Goal: Task Accomplishment & Management: Manage account settings

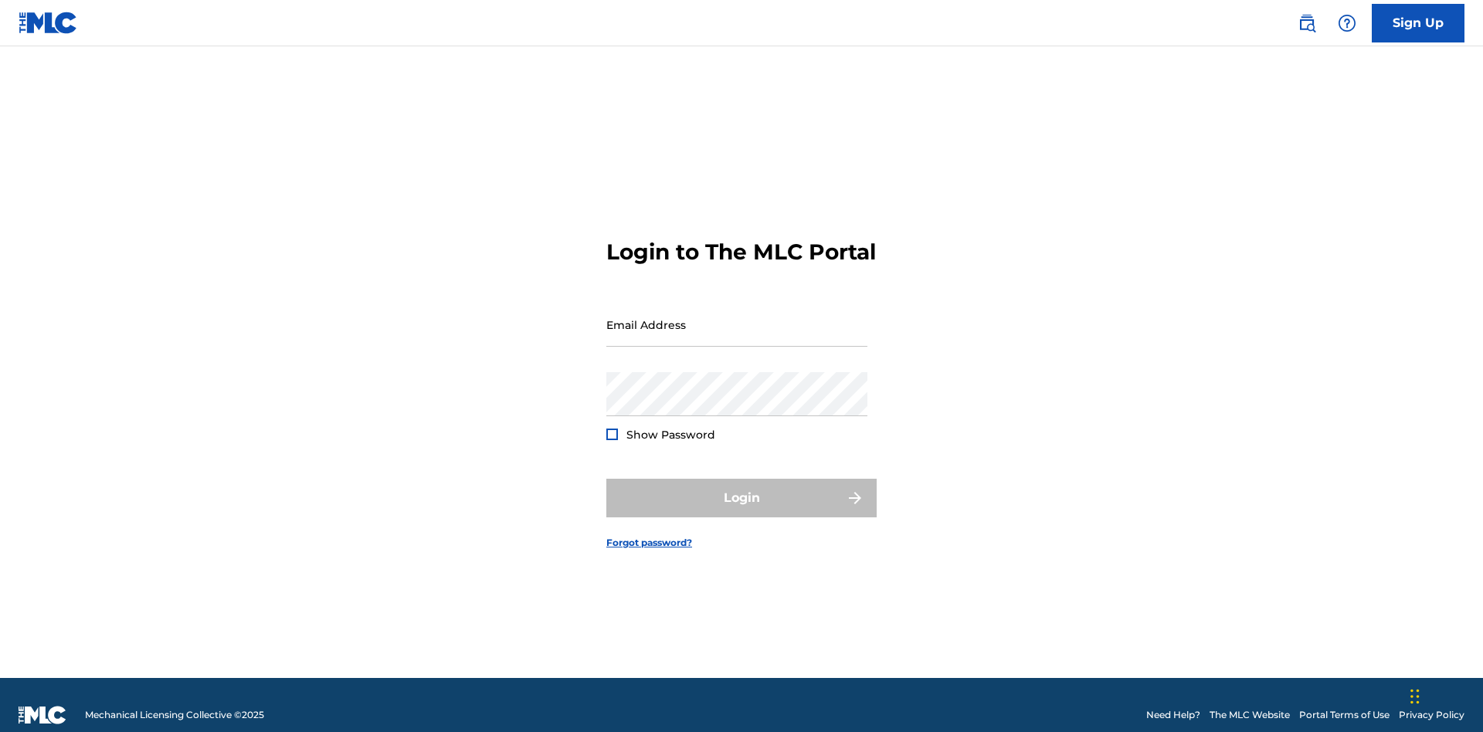
scroll to position [20, 0]
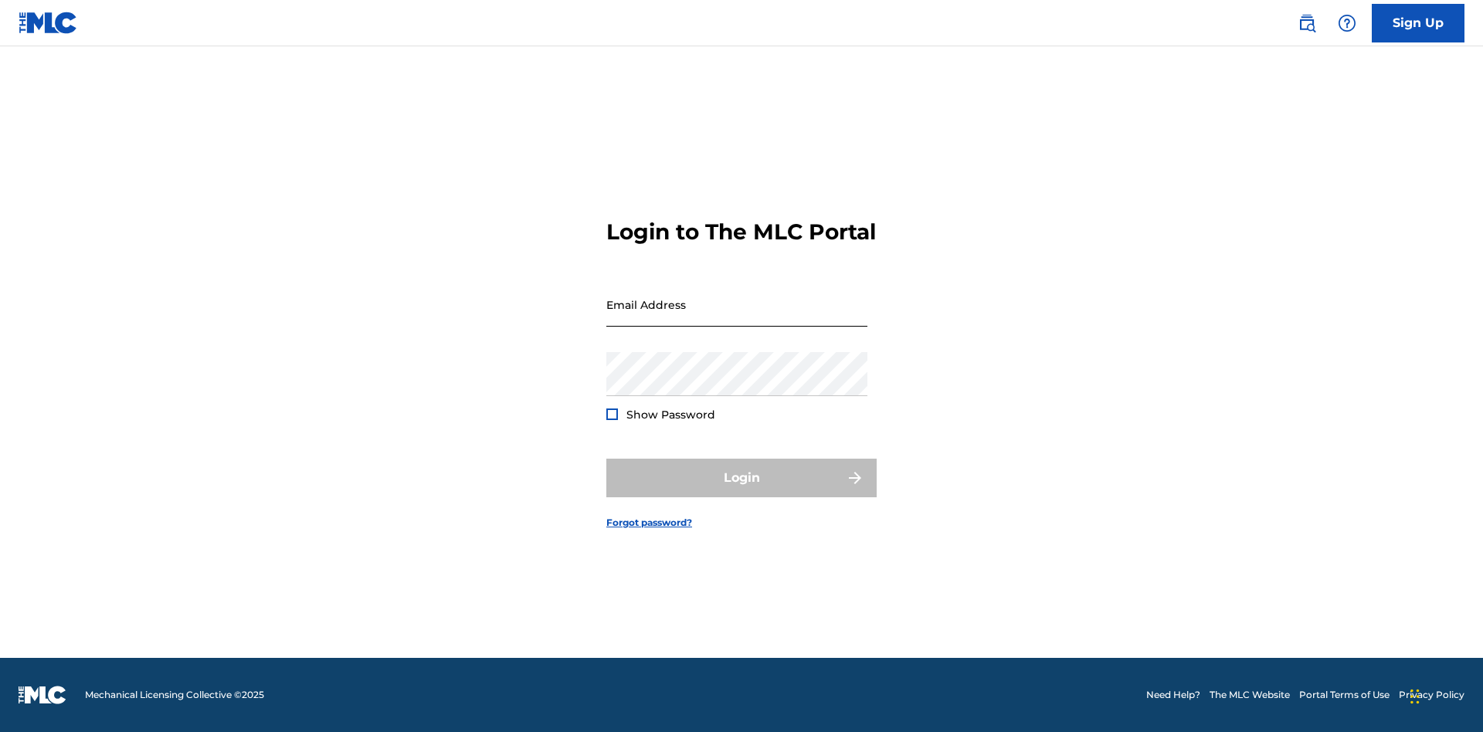
click at [737, 317] on input "Email Address" at bounding box center [736, 305] width 261 height 44
type input "XenaSongwriter@gmail.com"
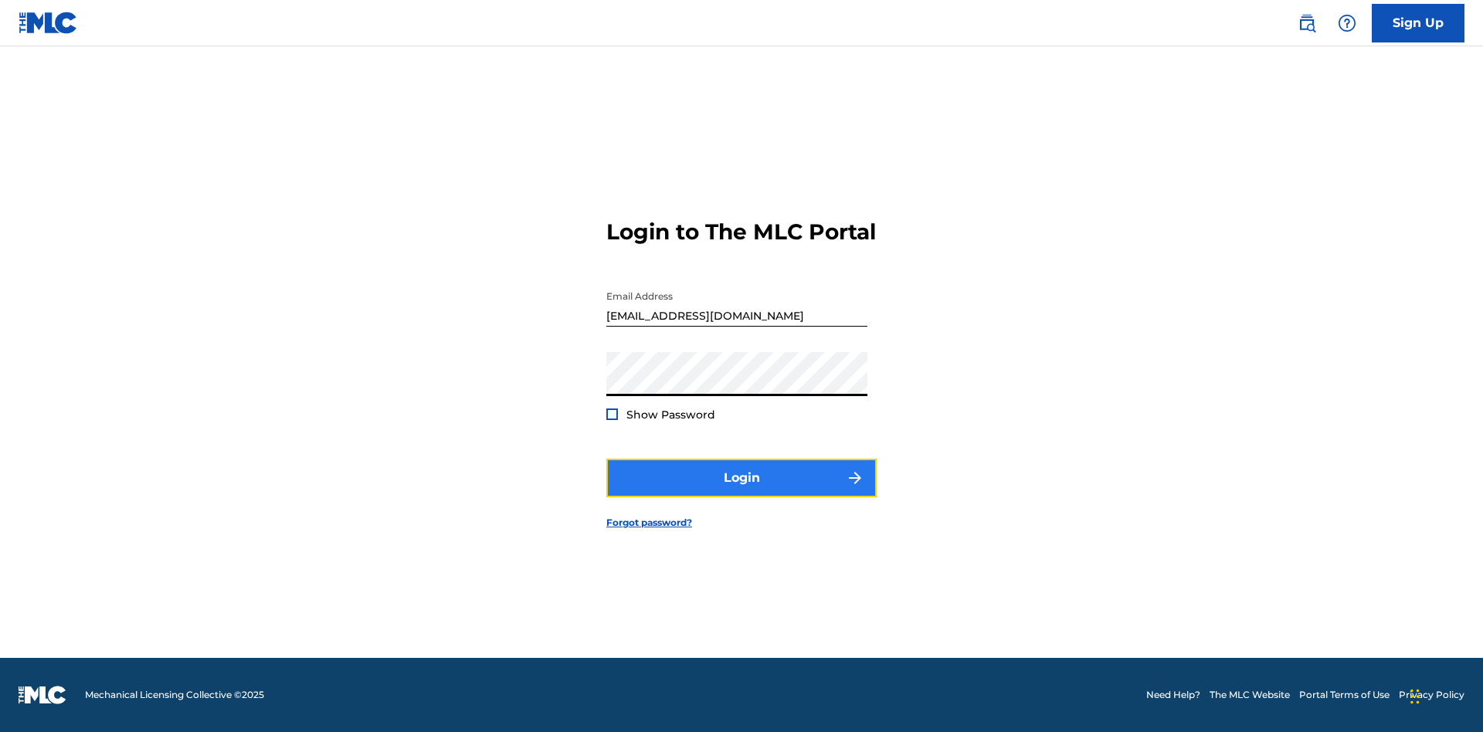
click at [741, 491] on button "Login" at bounding box center [741, 478] width 270 height 39
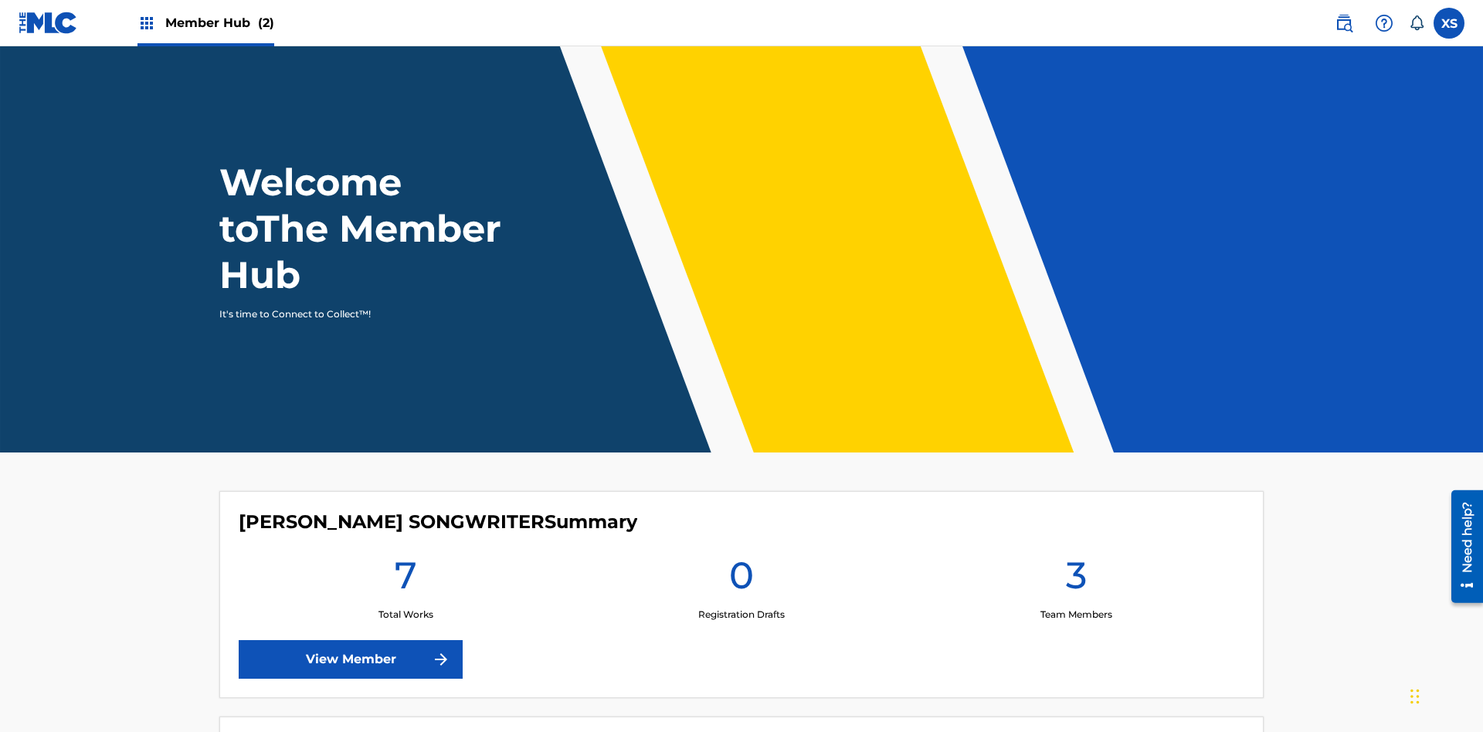
click at [205, 22] on span "Member Hub (2)" at bounding box center [219, 23] width 109 height 18
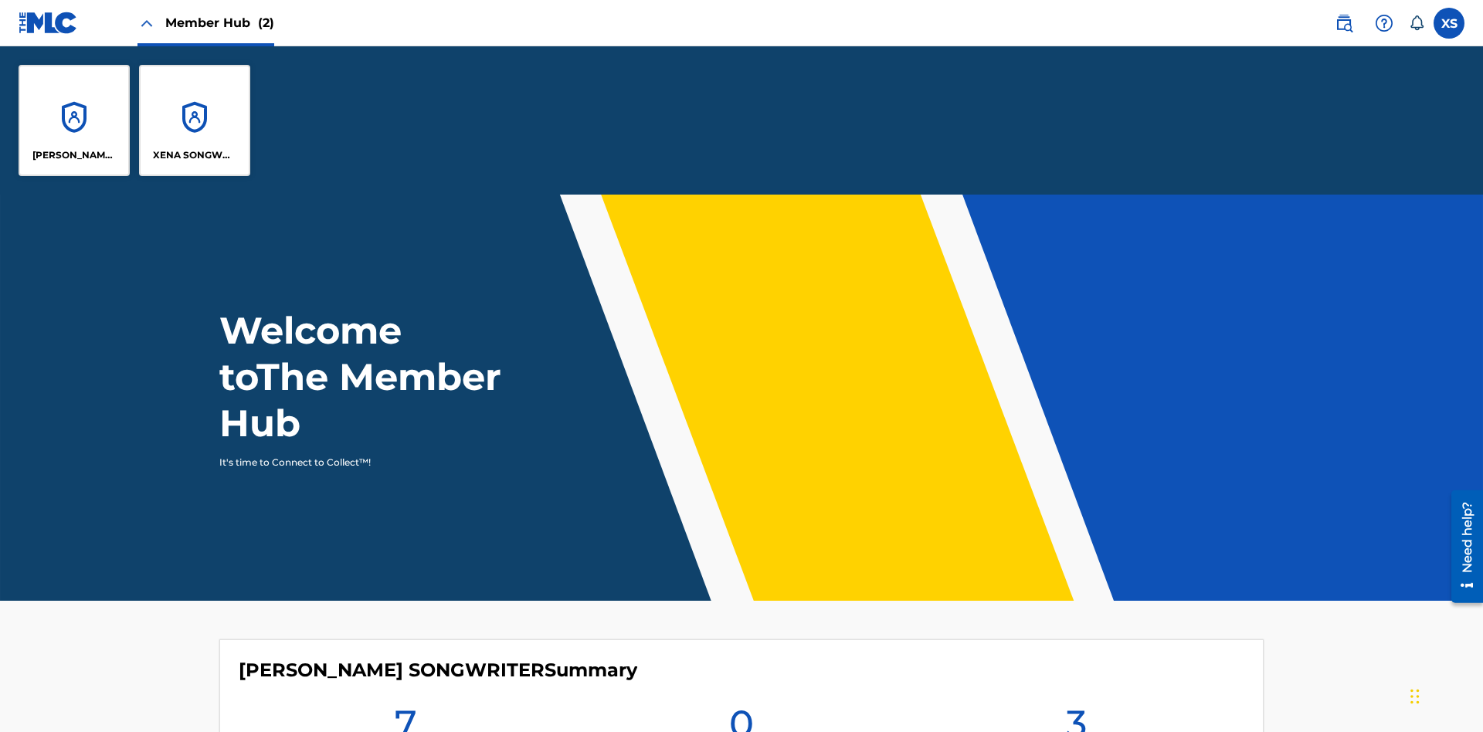
scroll to position [56, 0]
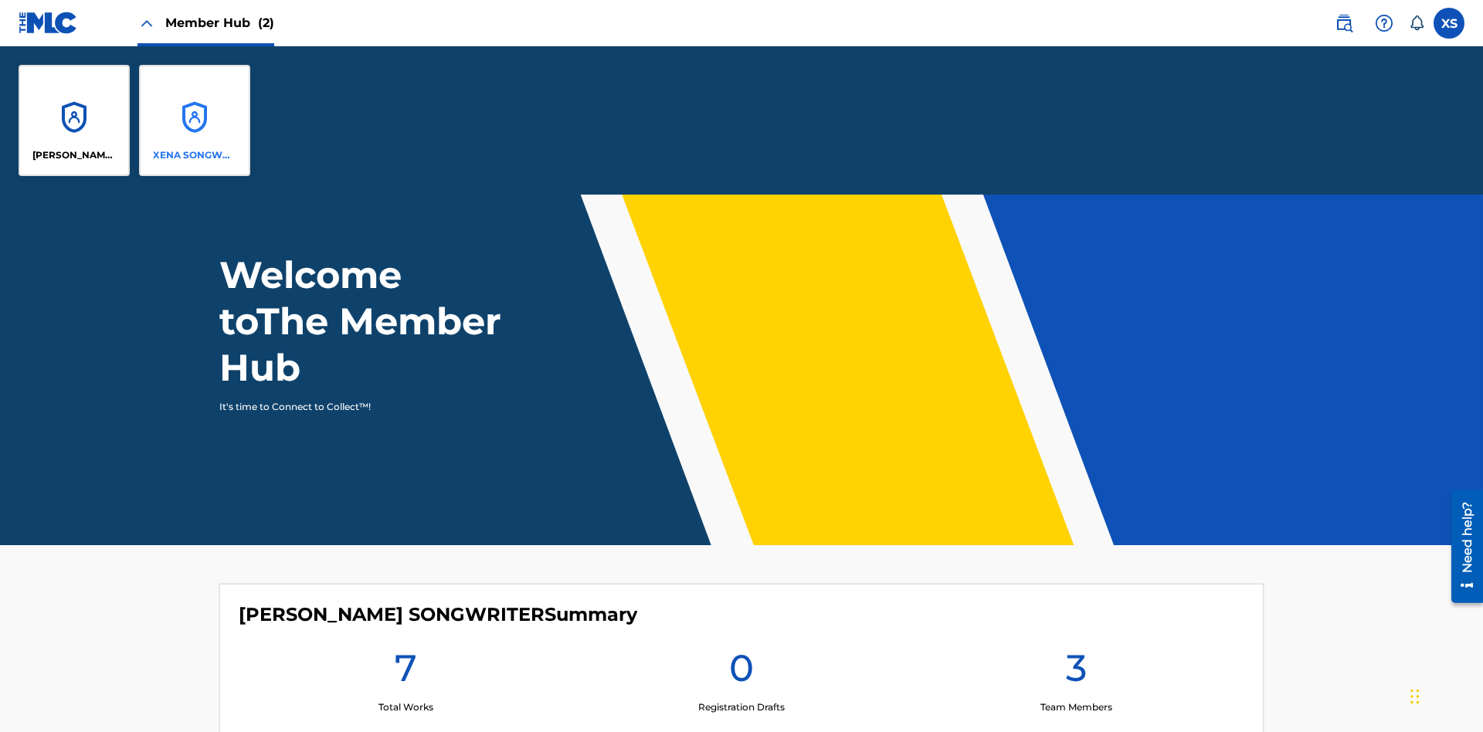
click at [195, 155] on p "XENA SONGWRITER" at bounding box center [195, 155] width 84 height 14
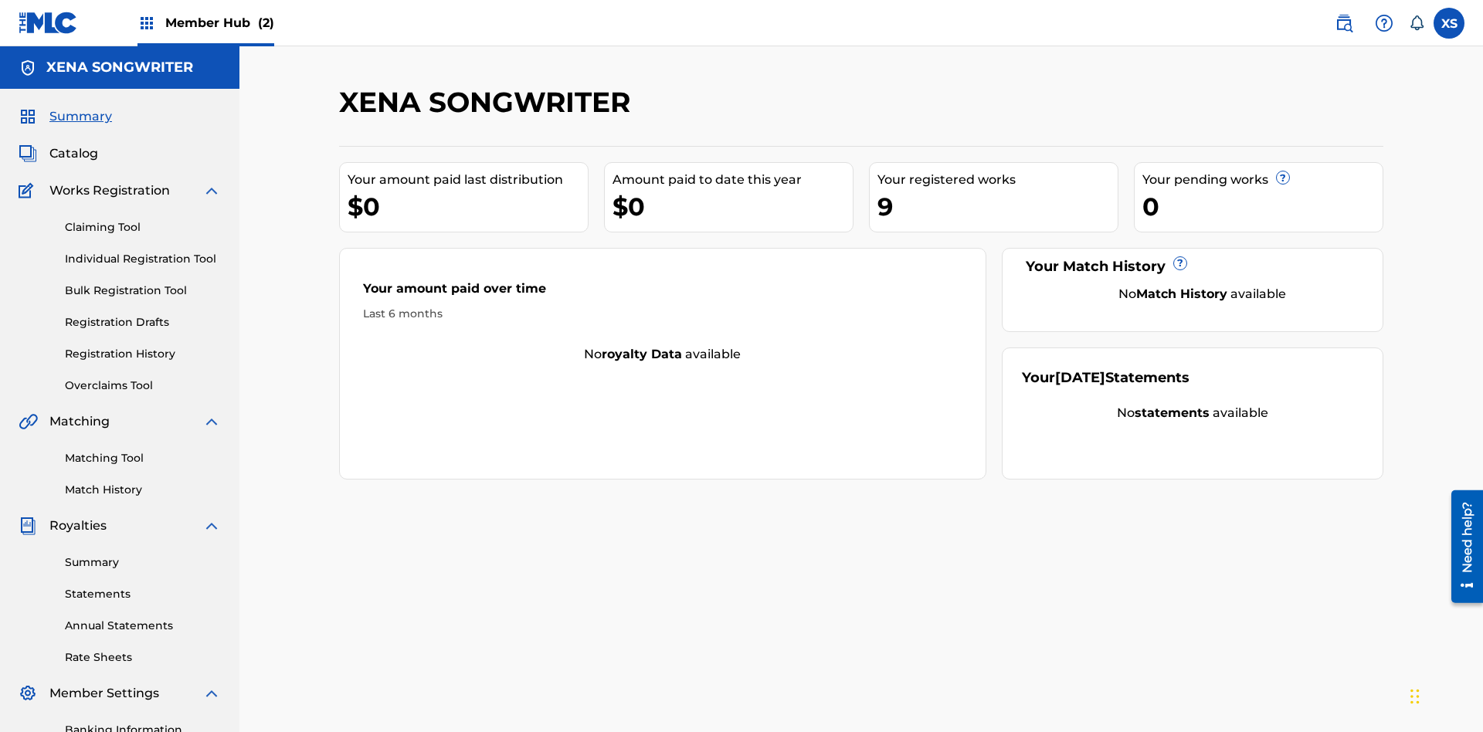
scroll to position [52, 0]
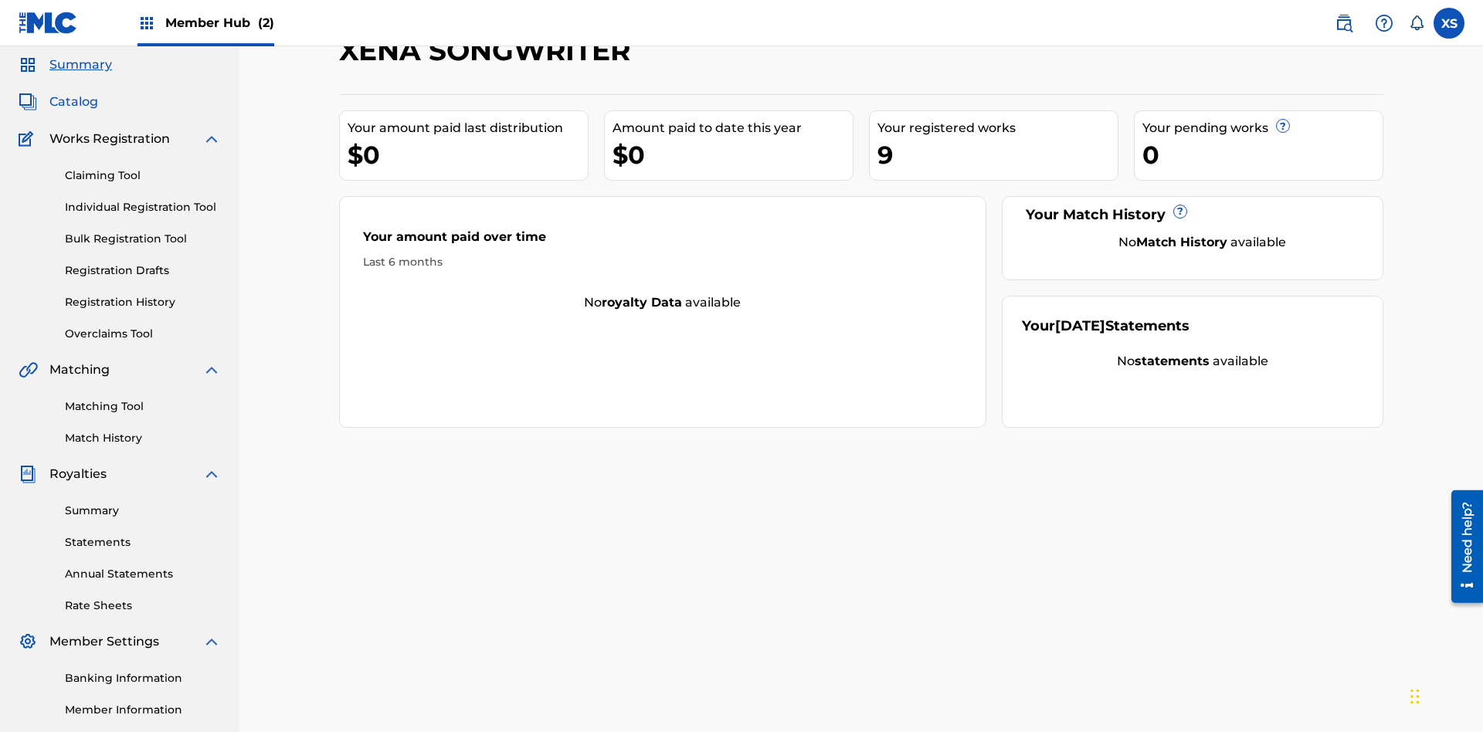
click at [73, 102] on span "Catalog" at bounding box center [73, 102] width 49 height 19
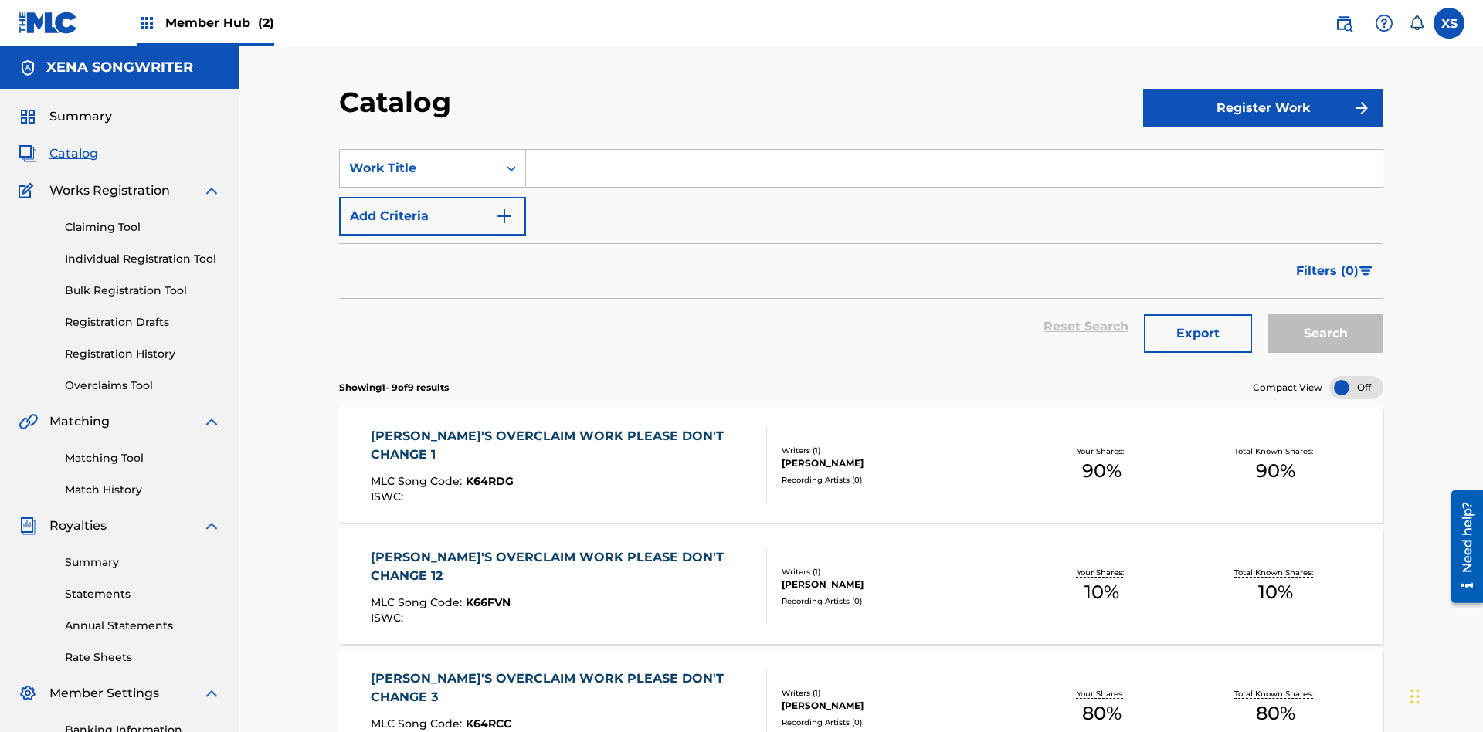
scroll to position [314, 0]
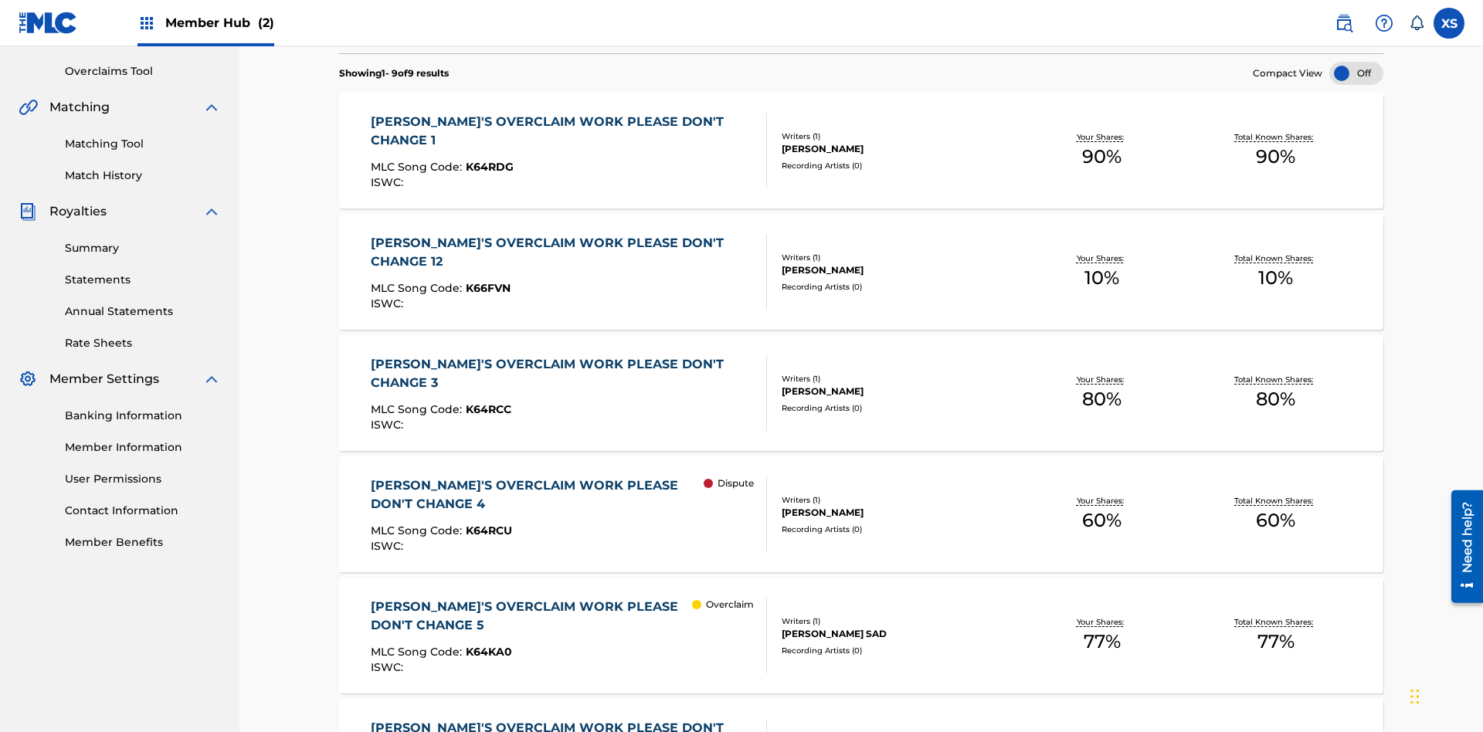
click at [861, 151] on div "DYLAN TANNER HINK" at bounding box center [898, 149] width 233 height 14
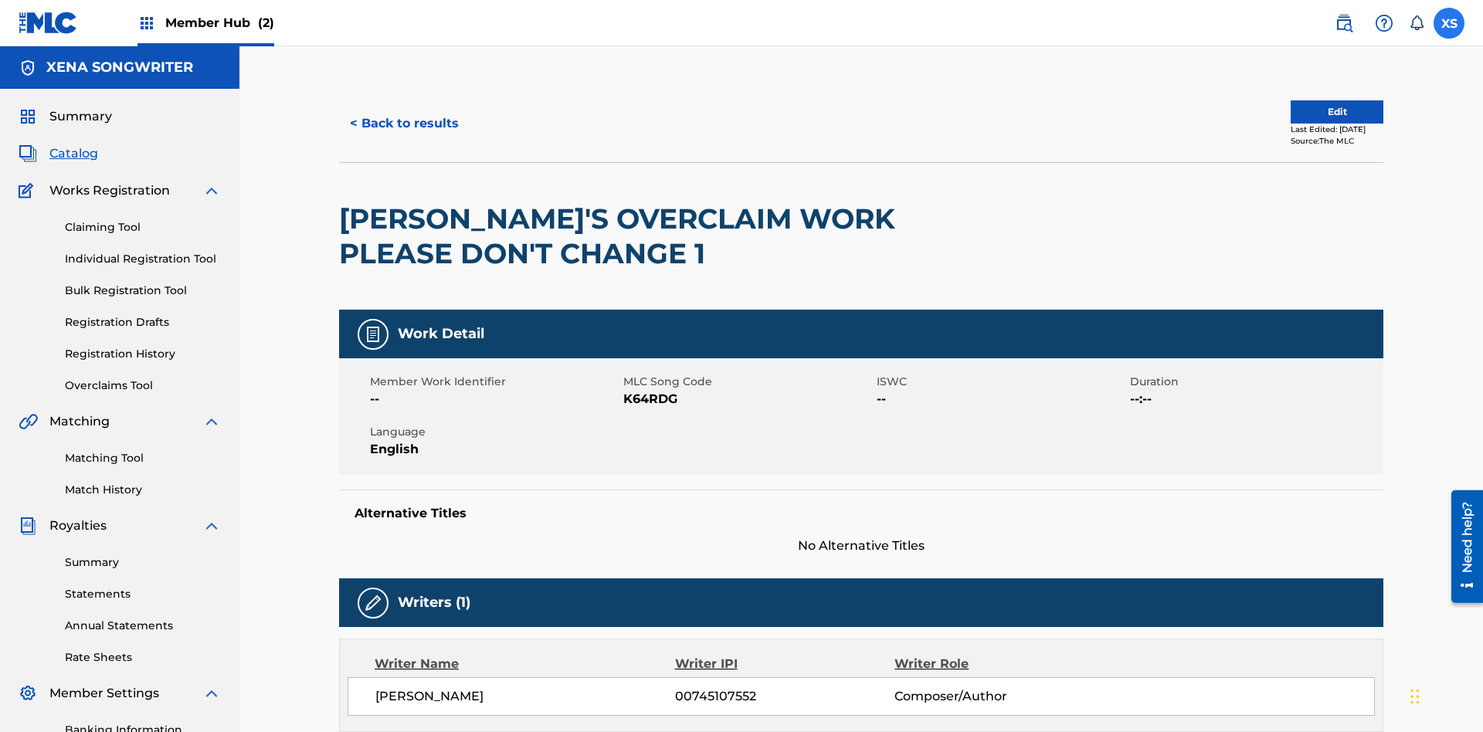
click at [1449, 22] on label at bounding box center [1449, 23] width 31 height 31
click at [1449, 23] on input "XS Xena Songwriter xenasongwriter@gmail.com Notification Preferences Profile Lo…" at bounding box center [1449, 23] width 0 height 0
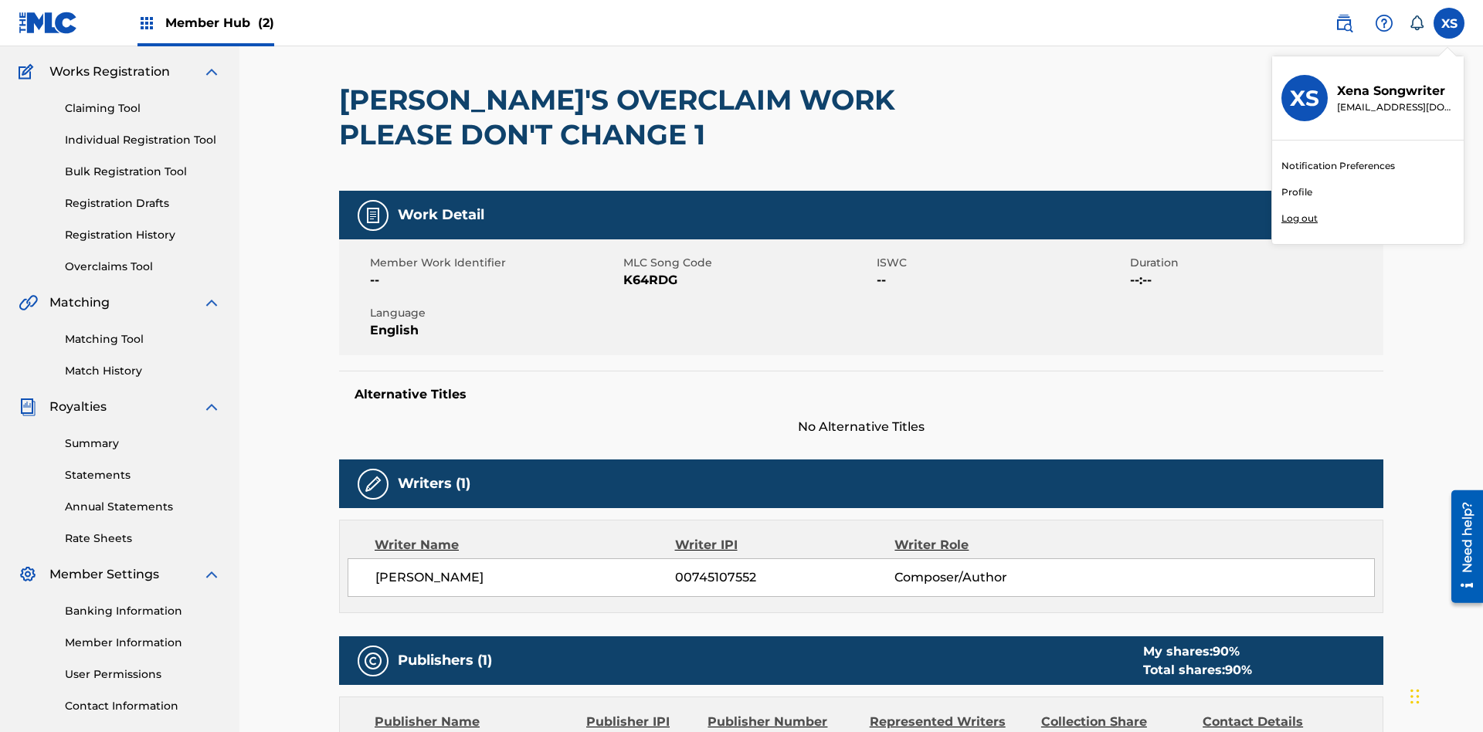
click at [1299, 219] on p "Log out" at bounding box center [1299, 219] width 36 height 14
click at [1449, 23] on input "XS Xena Songwriter xenasongwriter@gmail.com Notification Preferences Profile Lo…" at bounding box center [1449, 23] width 0 height 0
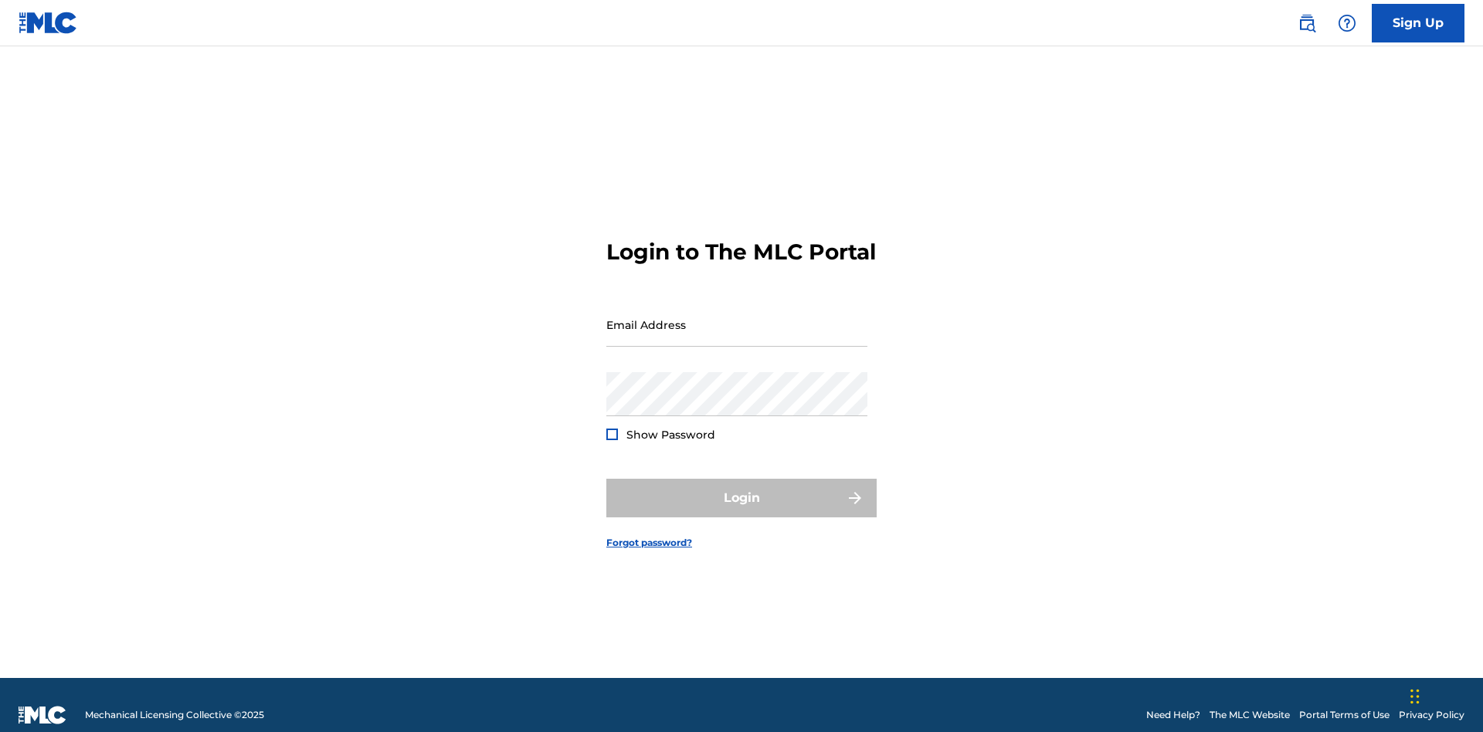
scroll to position [20, 0]
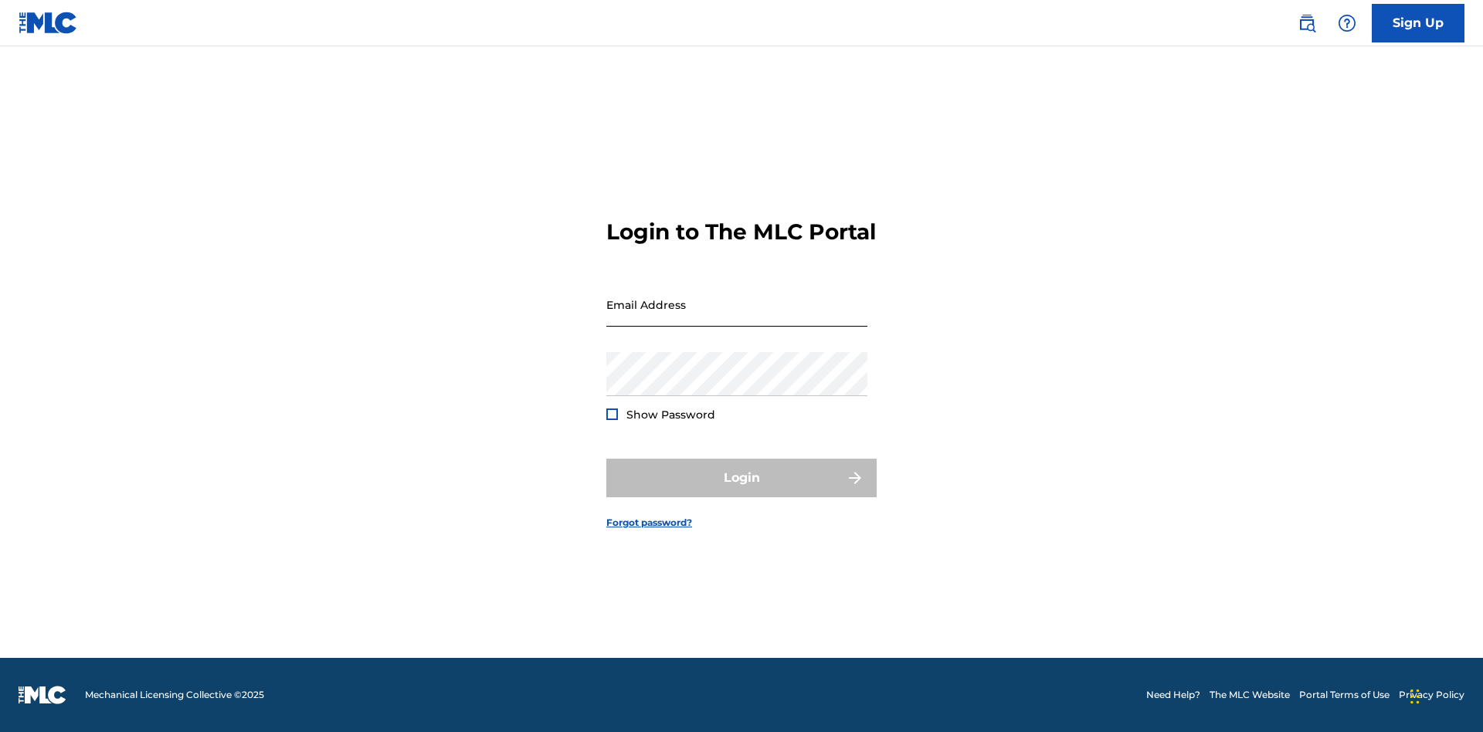
click at [737, 317] on input "Email Address" at bounding box center [736, 305] width 261 height 44
type input "CleoSongwriter@gmail.com"
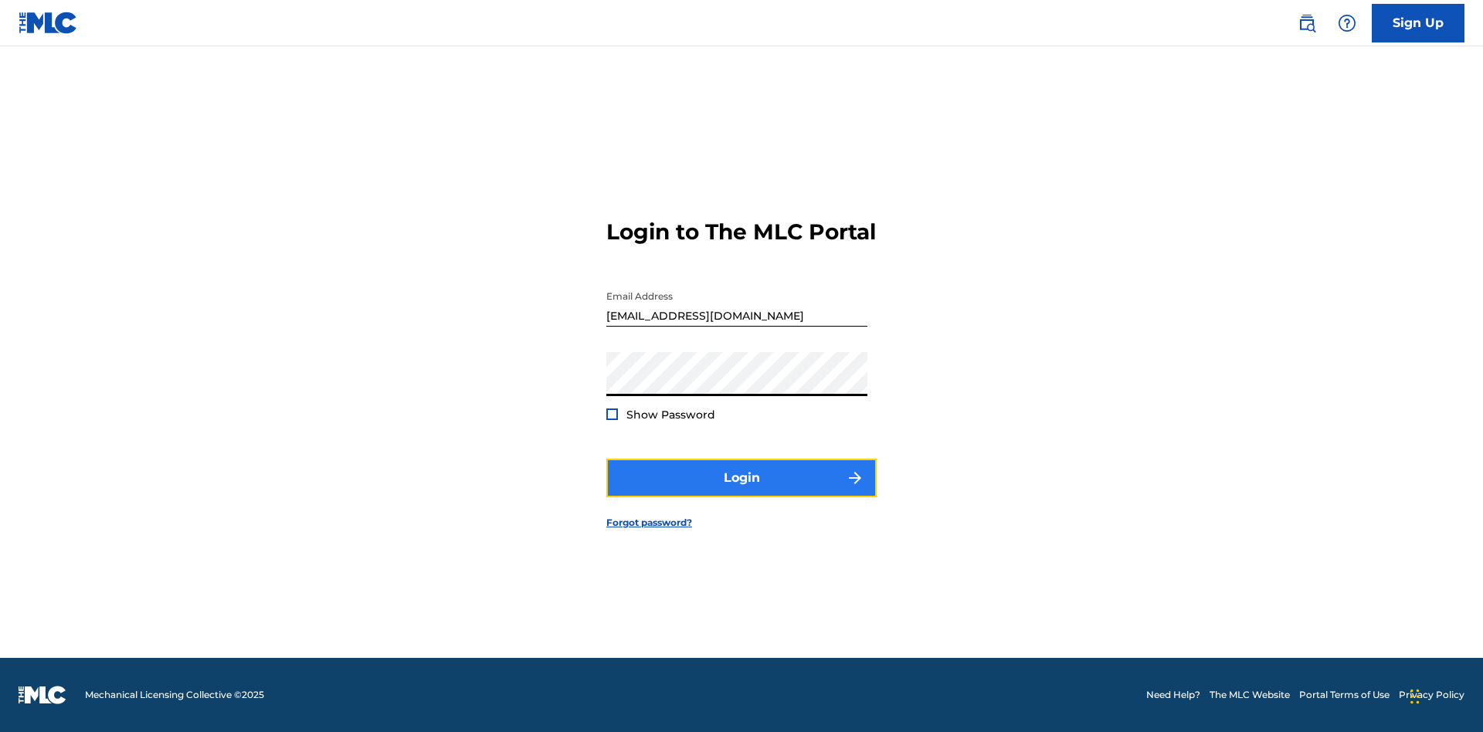
click at [741, 491] on button "Login" at bounding box center [741, 478] width 270 height 39
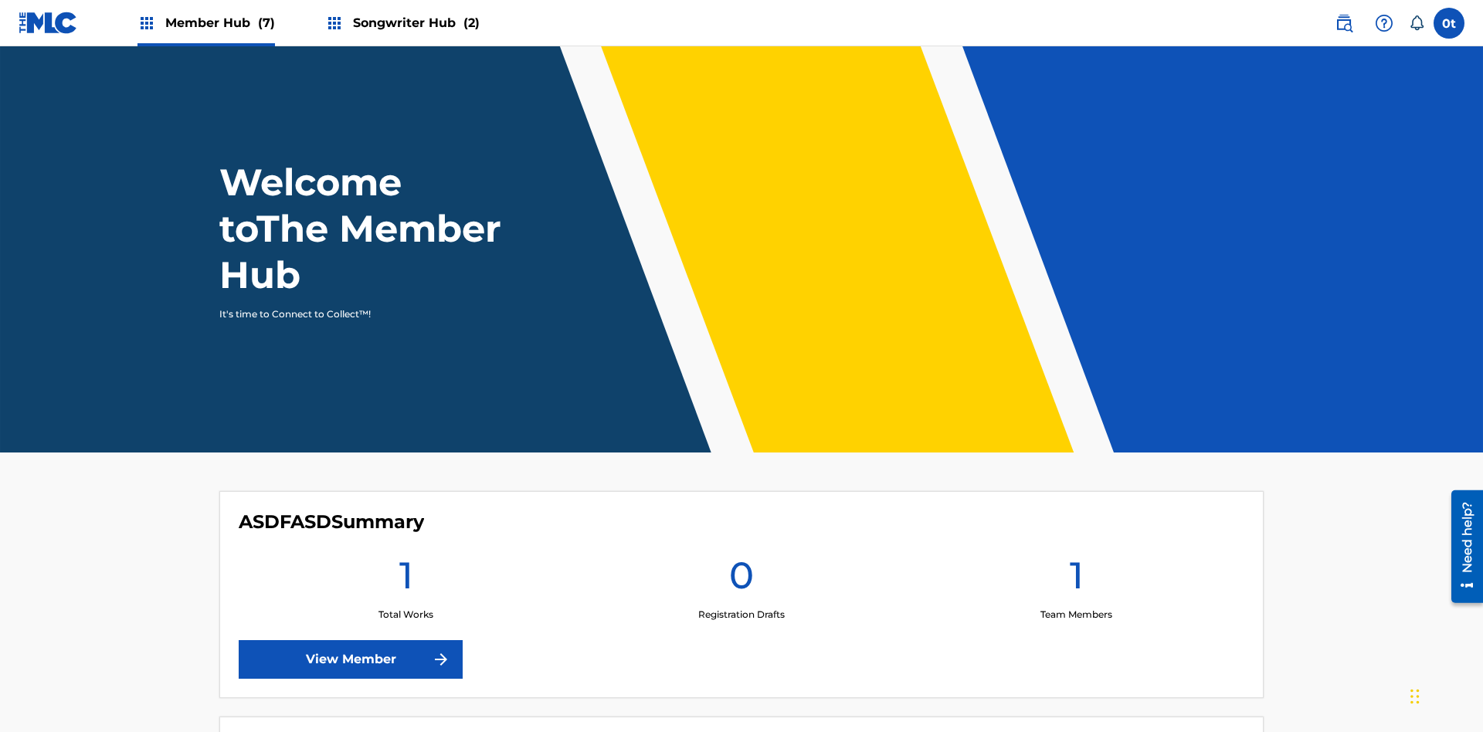
scroll to position [66, 0]
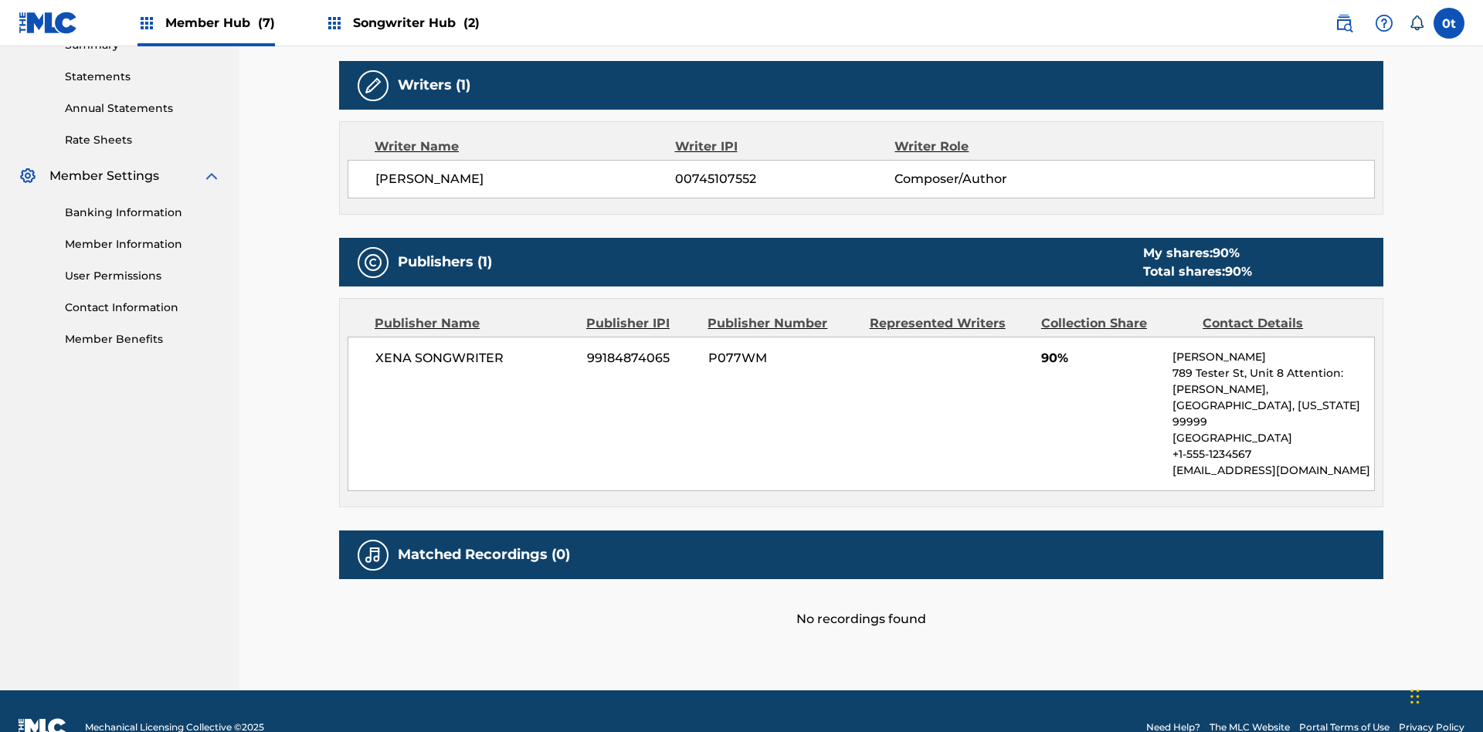
scroll to position [432, 0]
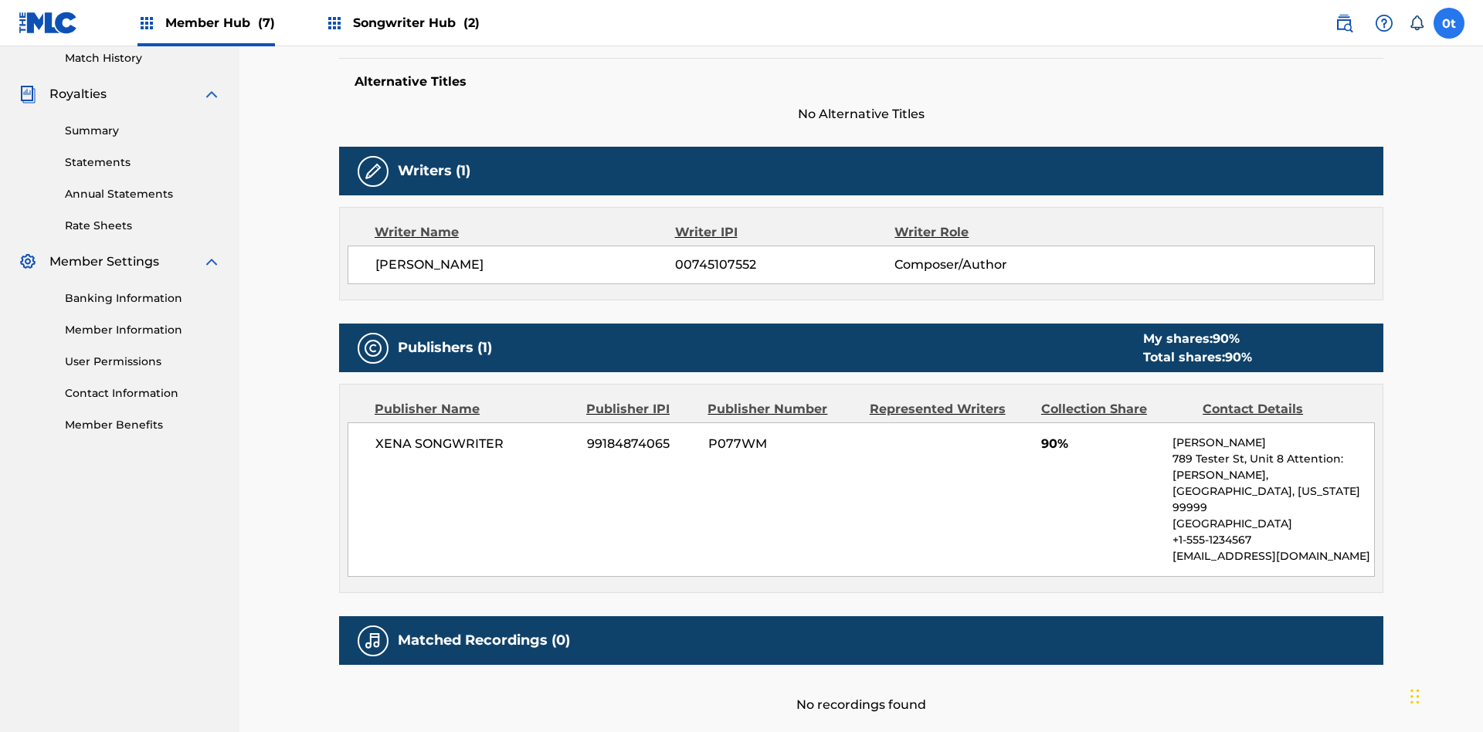
click at [1449, 22] on label at bounding box center [1449, 23] width 31 height 31
click at [1449, 23] on input "0t 0u5We6sUO9 tyKFJyxkMH [EMAIL_ADDRESS][DOMAIN_NAME] Notification Preferences …" at bounding box center [1449, 23] width 0 height 0
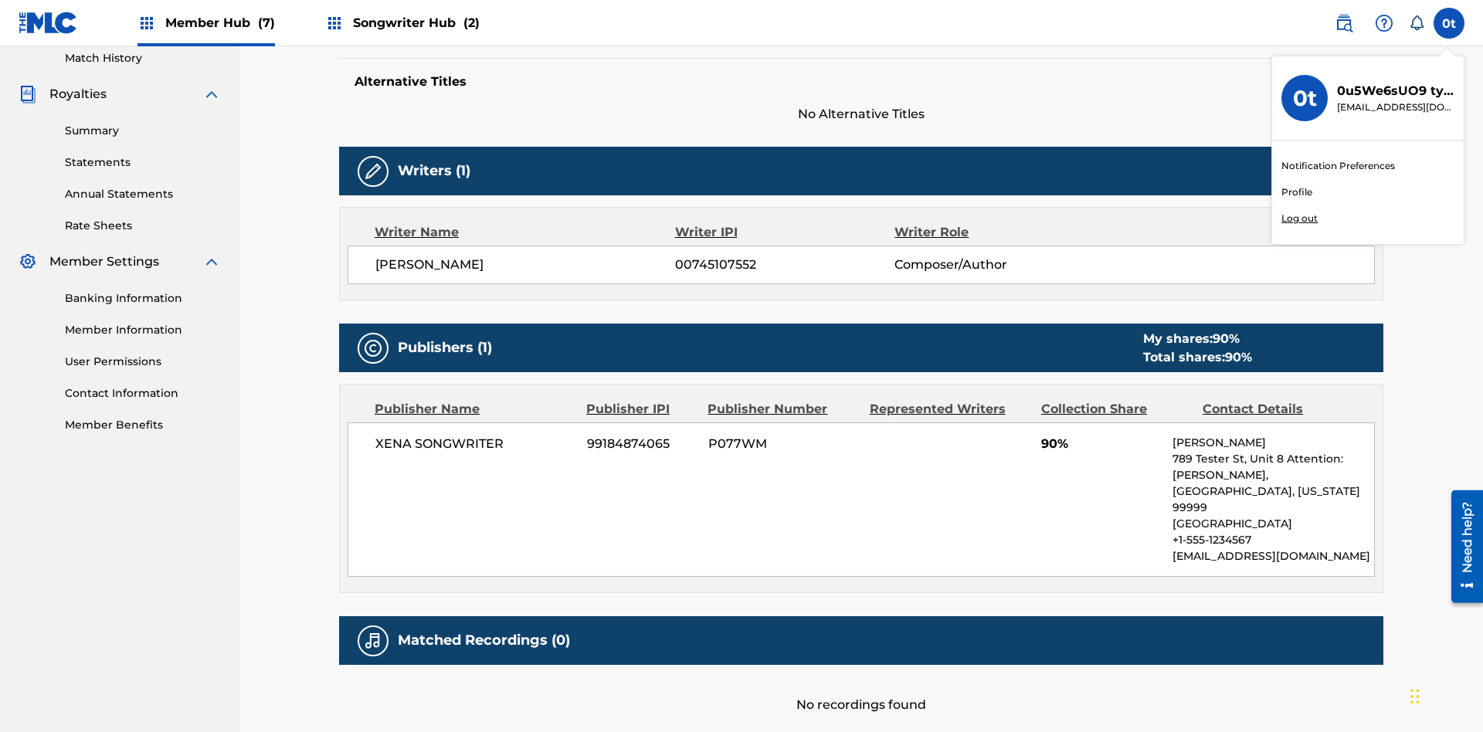
scroll to position [518, 0]
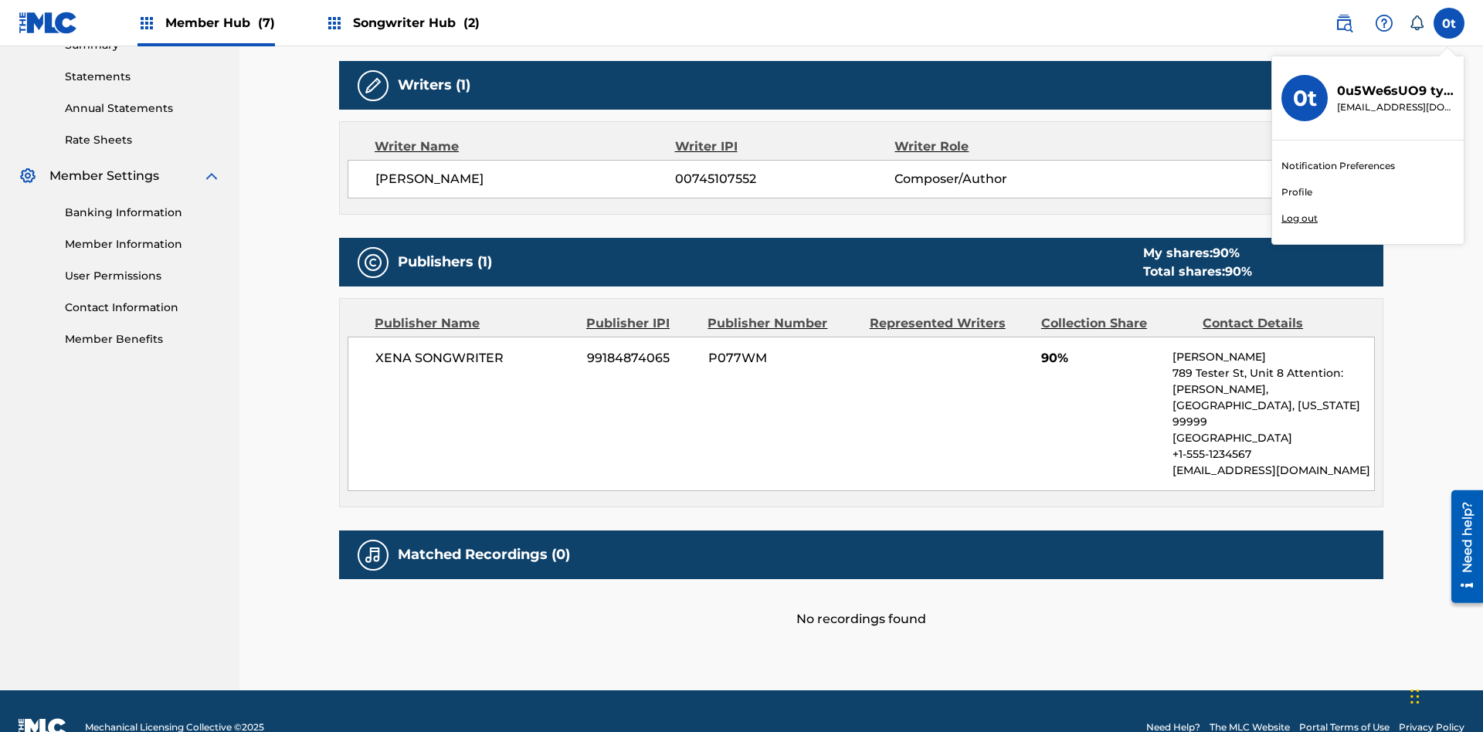
click at [1299, 219] on p "Log out" at bounding box center [1299, 219] width 36 height 14
click at [1449, 23] on input "0t 0u5We6sUO9 tyKFJyxkMH cleosongwriter@gmail.com Notification Preferences Prof…" at bounding box center [1449, 23] width 0 height 0
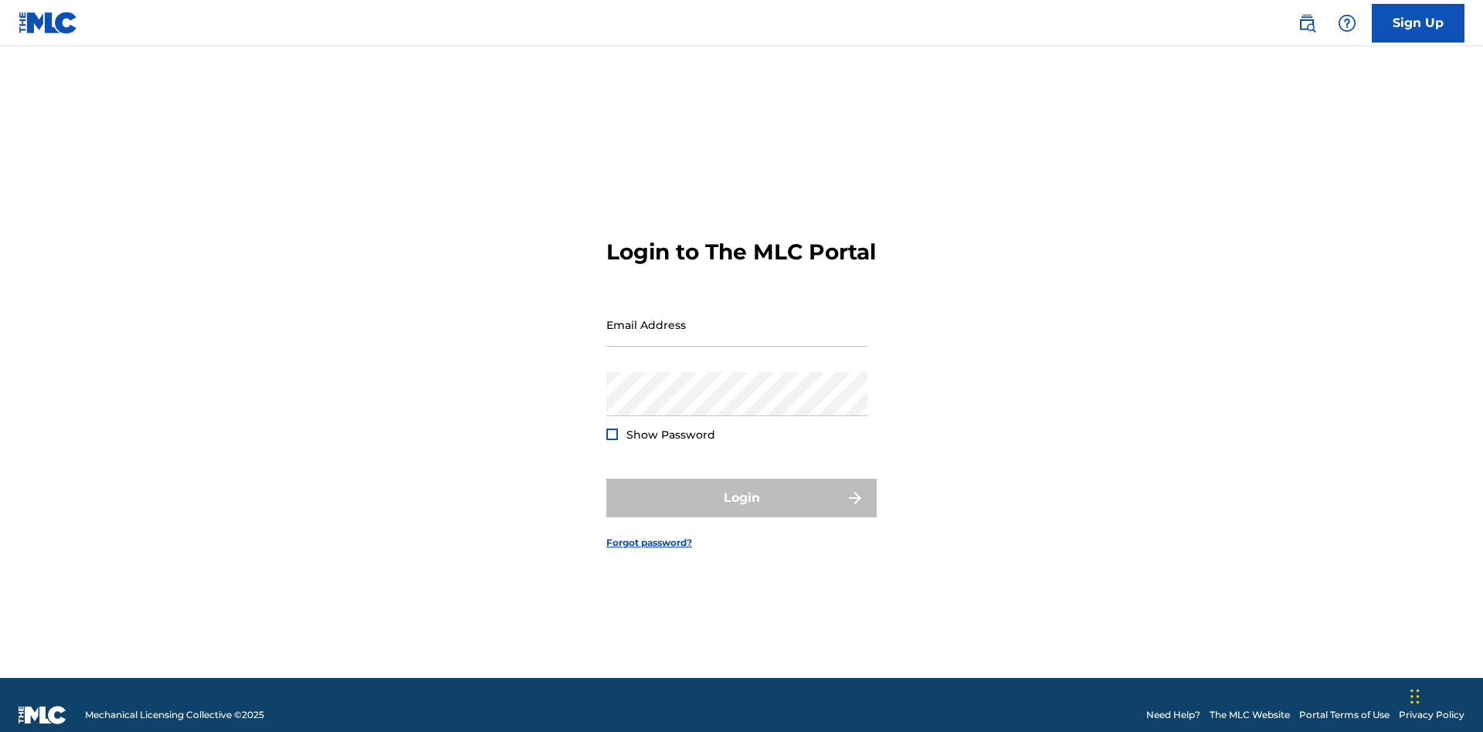
scroll to position [20, 0]
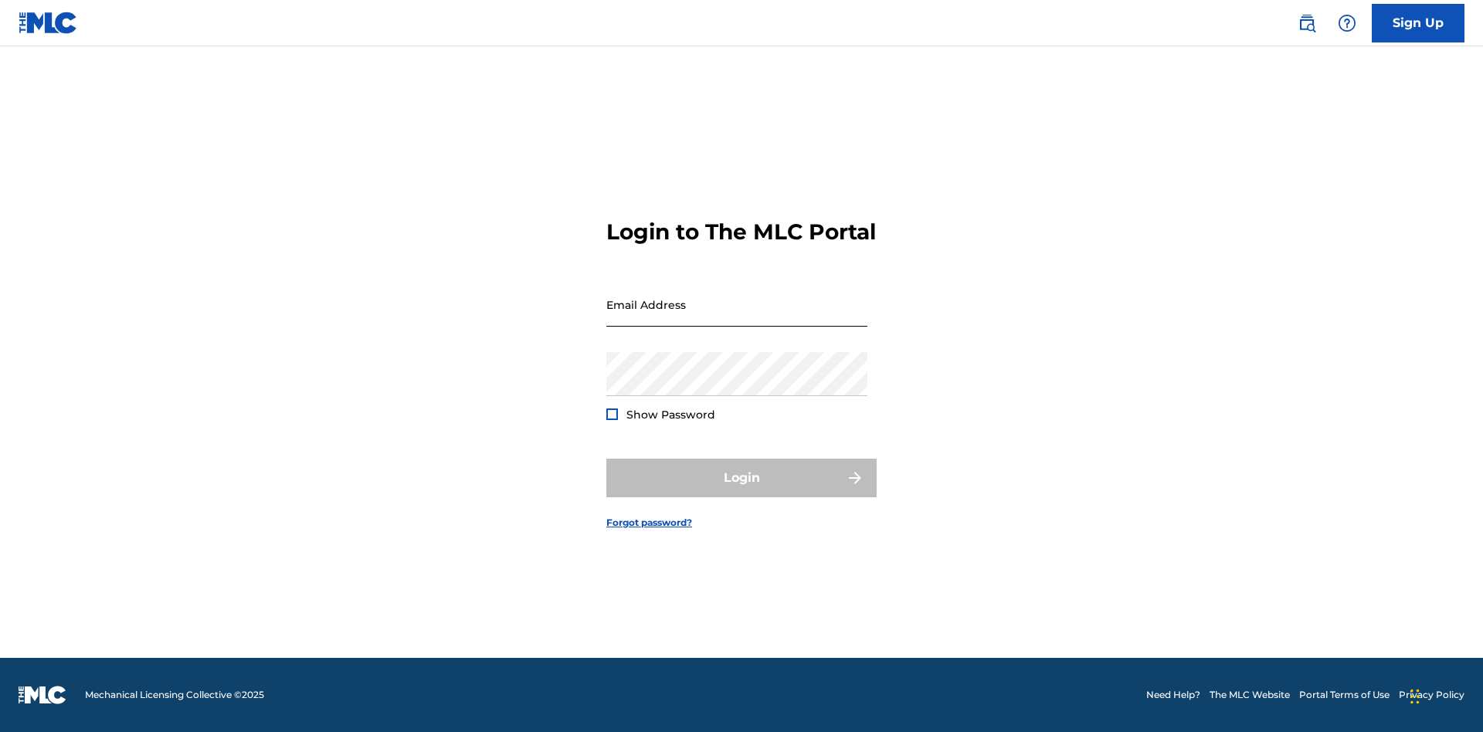
click at [737, 317] on input "Email Address" at bounding box center [736, 305] width 261 height 44
type input "Dutchess.McTesterson@gmail.com"
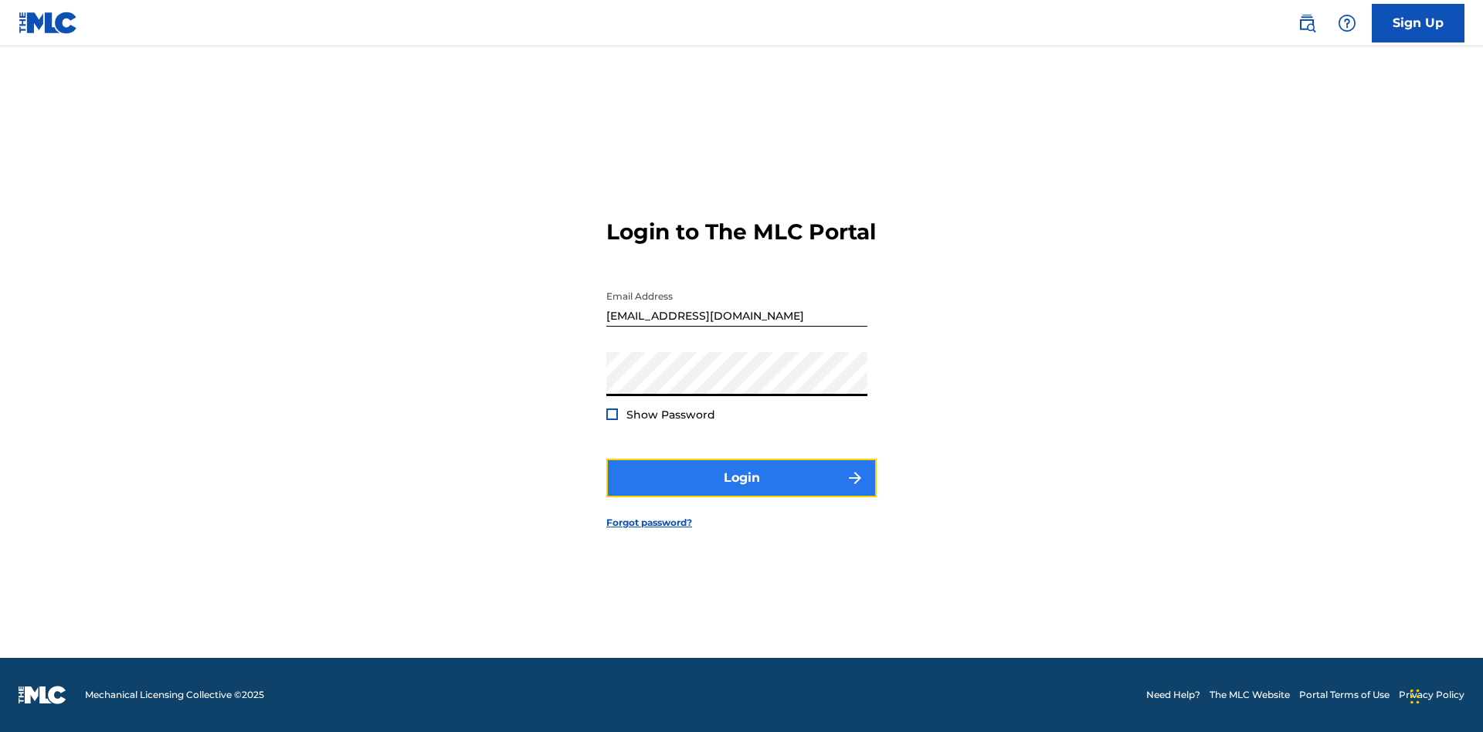
click at [741, 491] on button "Login" at bounding box center [741, 478] width 270 height 39
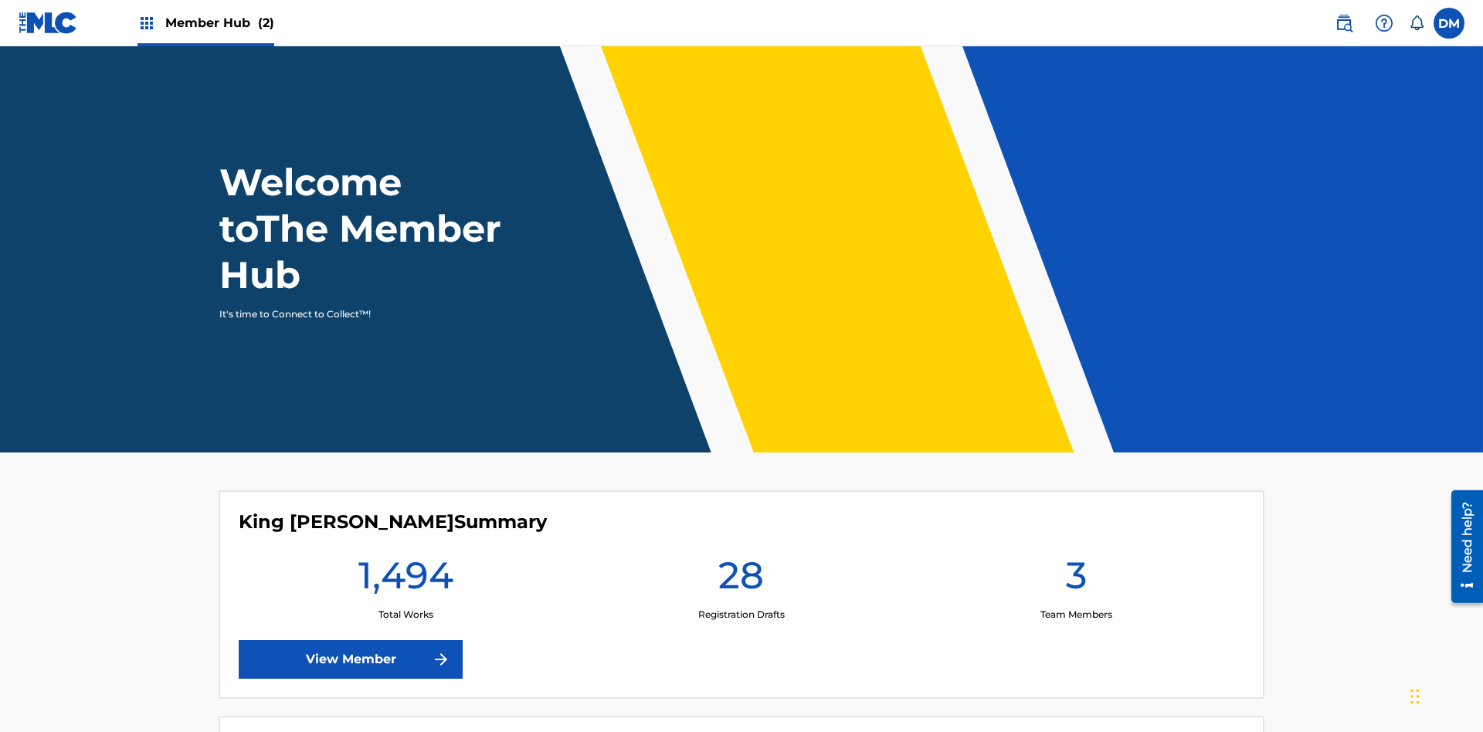
scroll to position [66, 0]
